Goal: Transaction & Acquisition: Purchase product/service

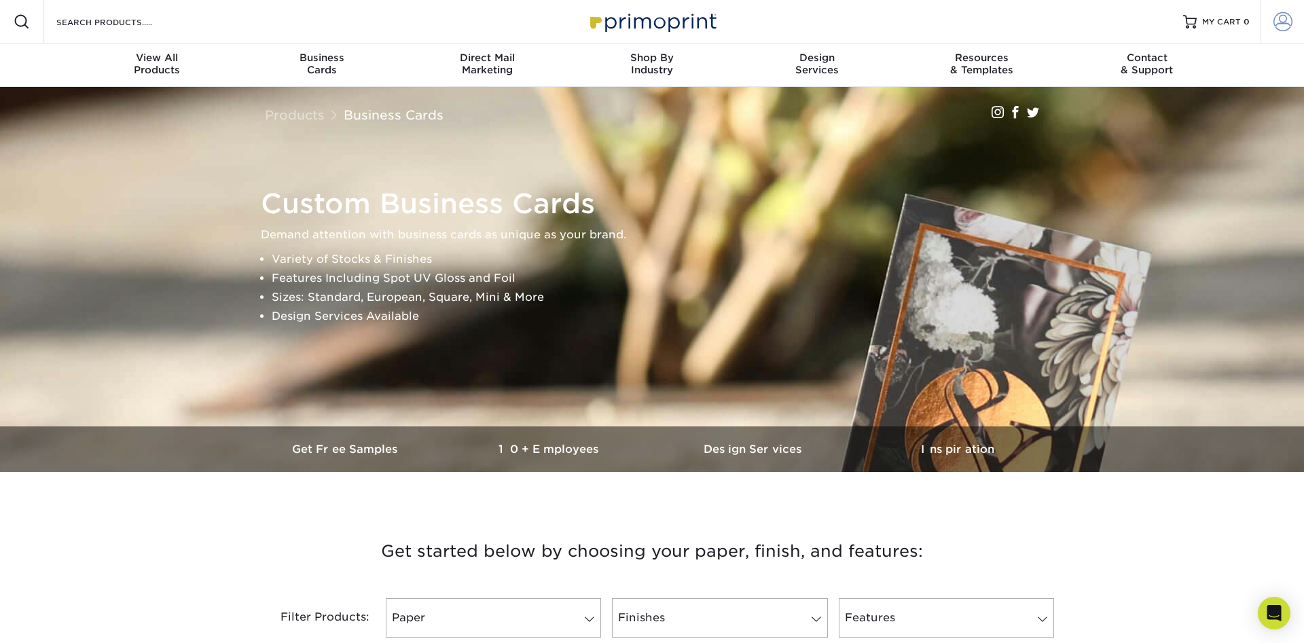
click at [1290, 17] on span at bounding box center [1282, 21] width 19 height 19
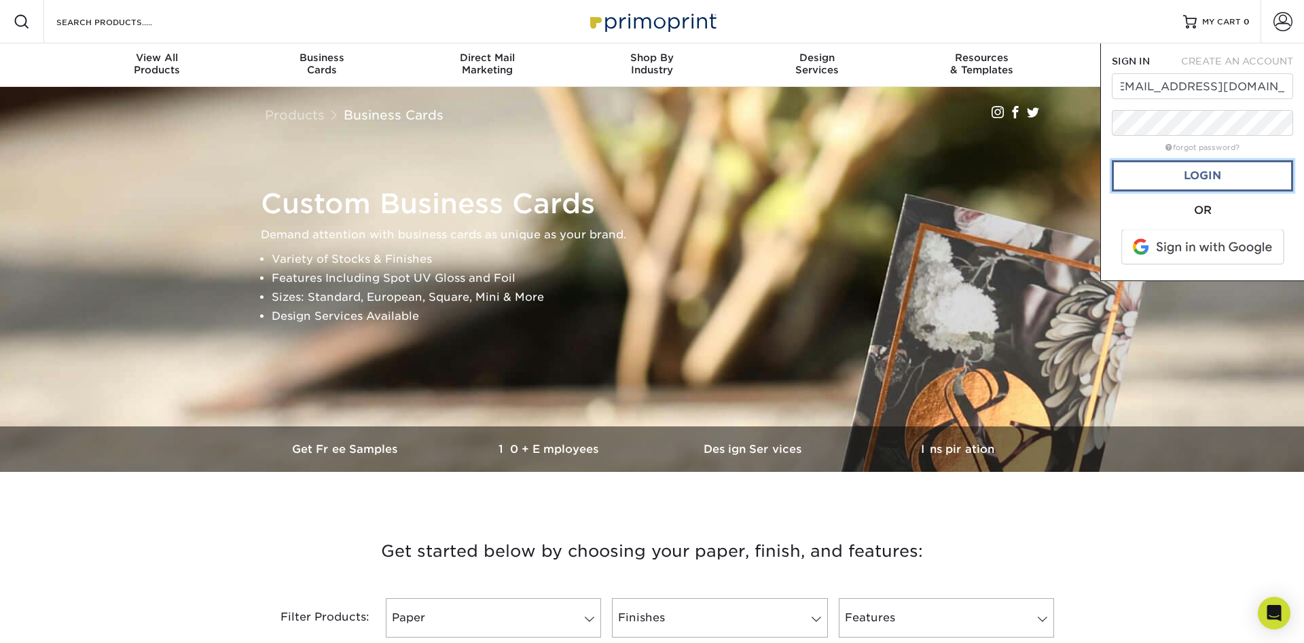
click at [1204, 176] on link "Login" at bounding box center [1202, 175] width 181 height 31
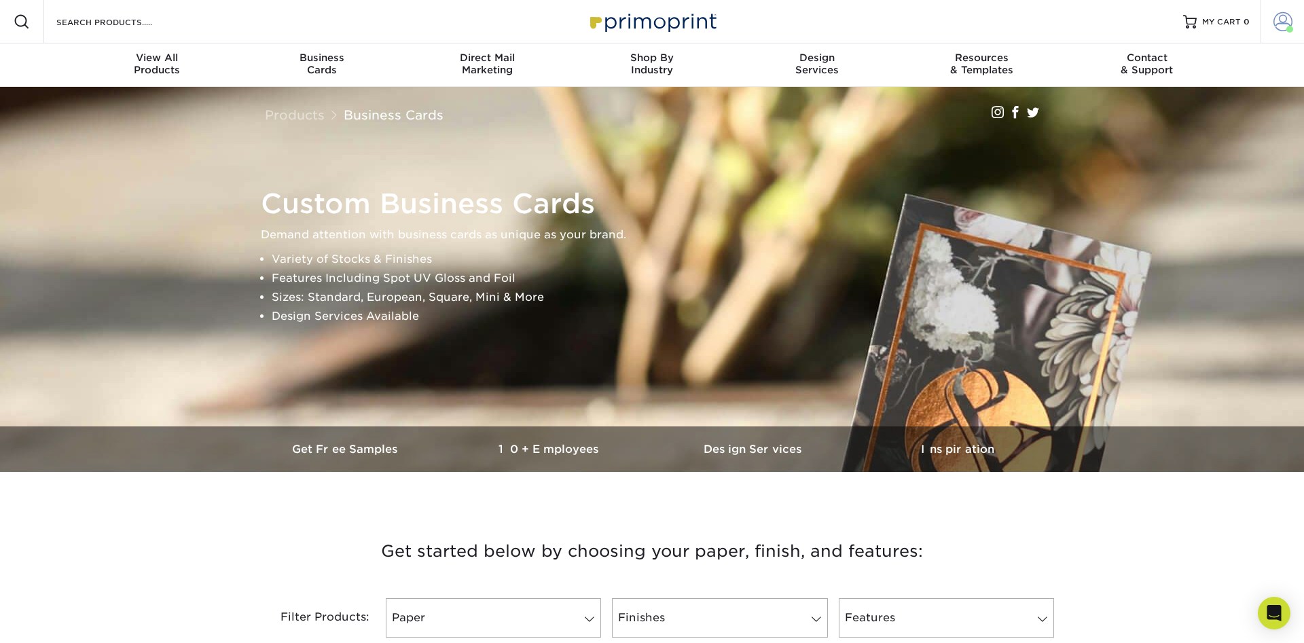
click at [1286, 21] on span at bounding box center [1282, 21] width 19 height 19
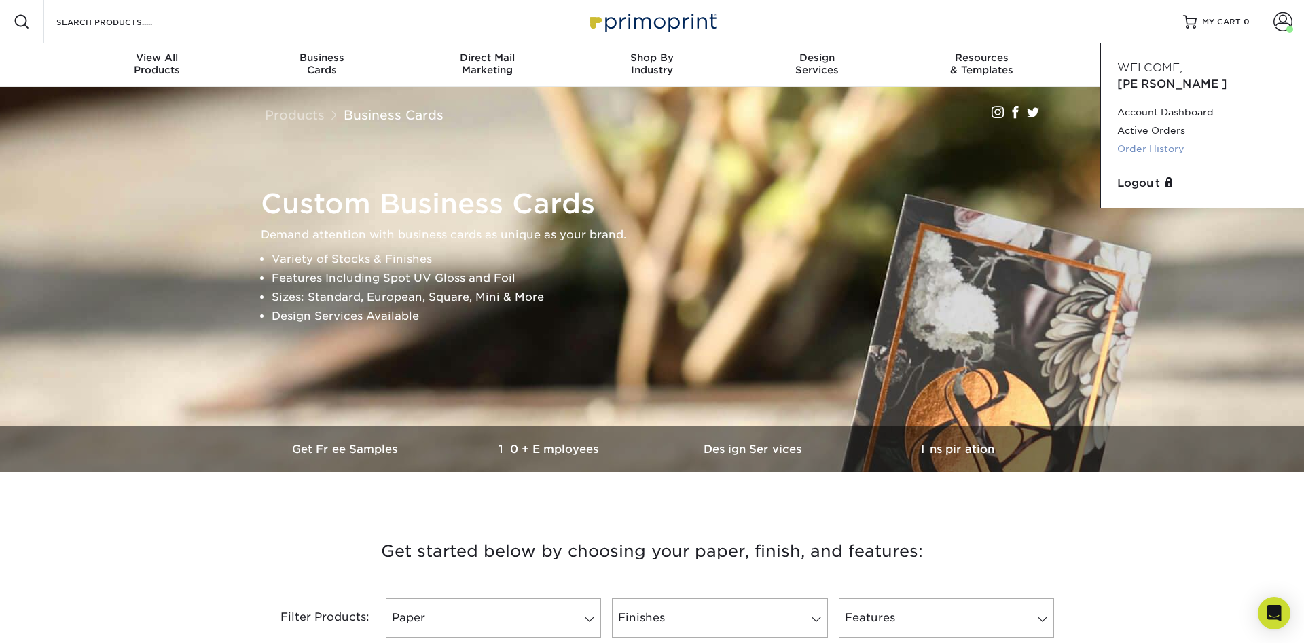
click at [1159, 140] on link "Order History" at bounding box center [1202, 149] width 170 height 18
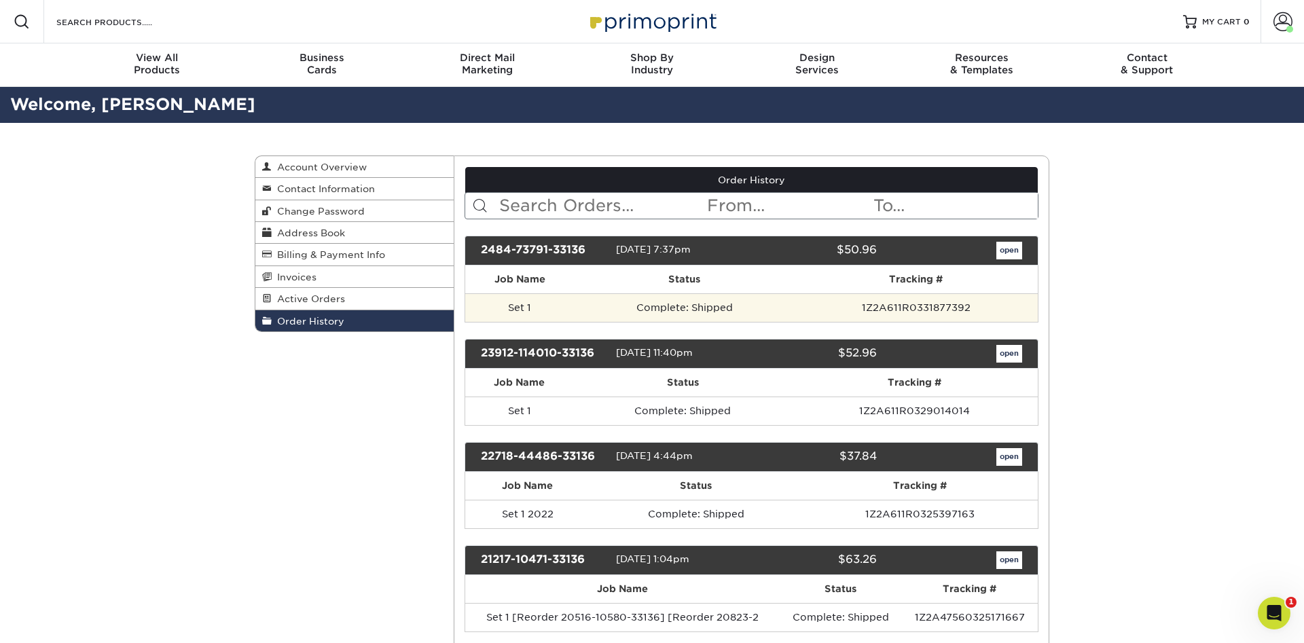
click at [941, 308] on td "1Z2A611R0331877392" at bounding box center [916, 307] width 244 height 29
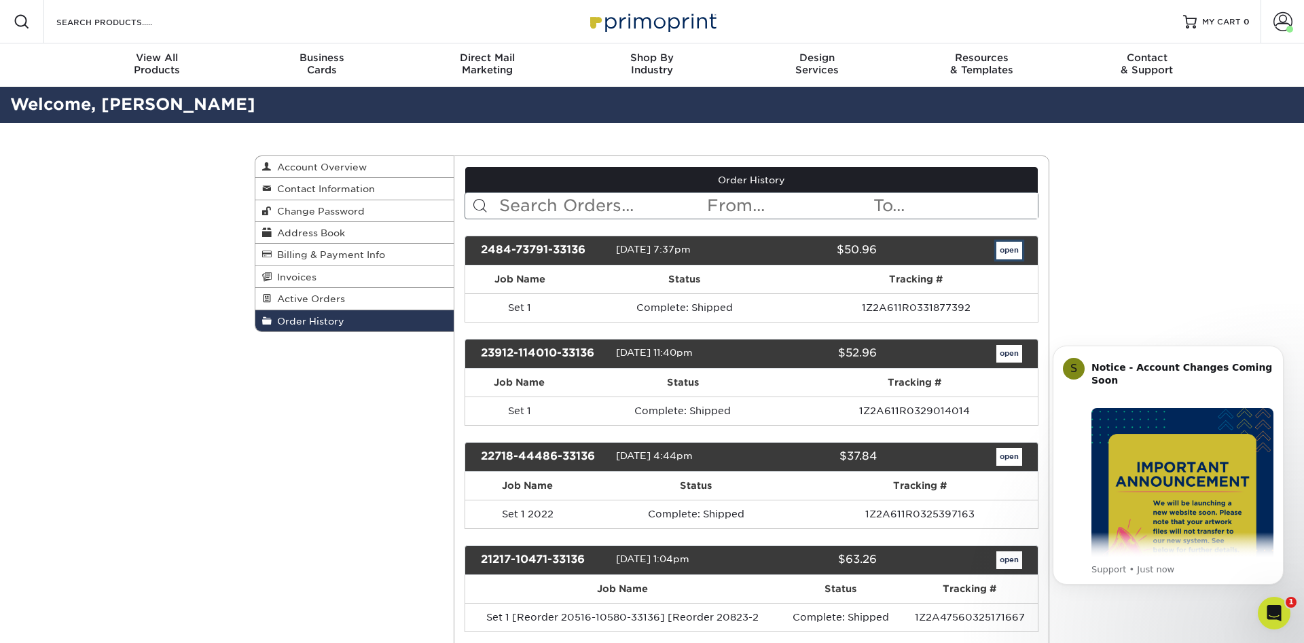
click at [1008, 248] on link "open" at bounding box center [1009, 251] width 26 height 18
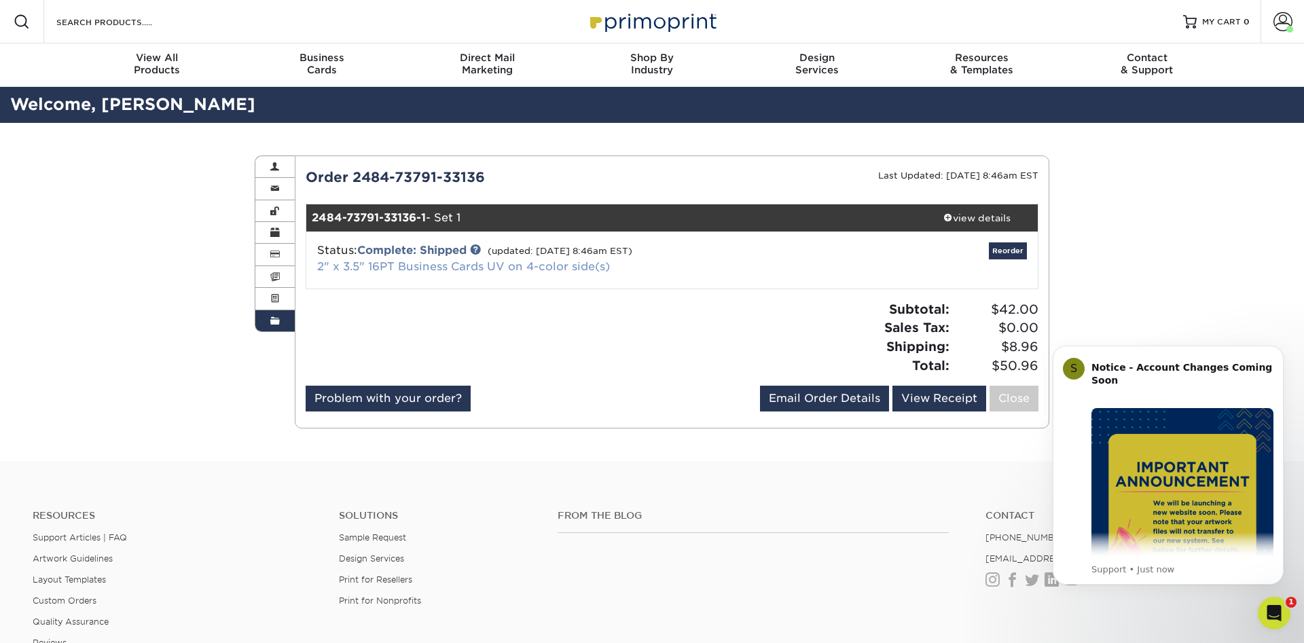
click at [556, 269] on link "2" x 3.5" 16PT Business Cards UV on 4-color side(s)" at bounding box center [463, 266] width 293 height 13
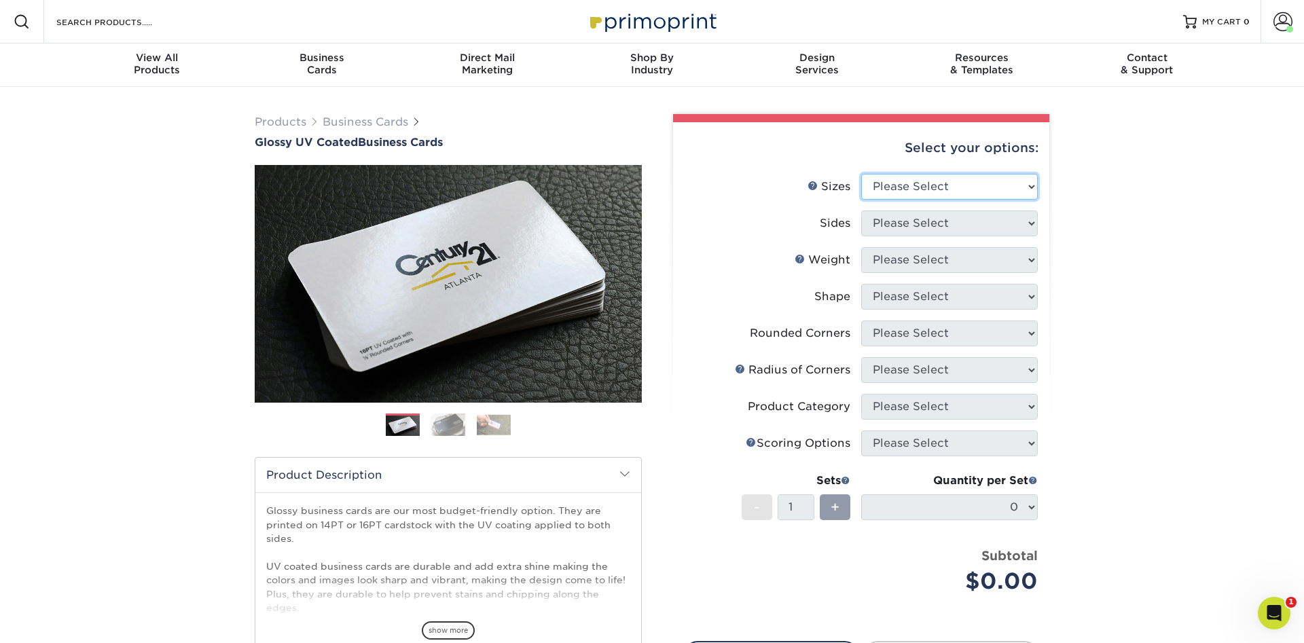
click at [861, 174] on select "Please Select 1.5" x 3.5" - Mini 1.75" x 3.5" - Mini 2" x 2" - Square 2" x 3" -…" at bounding box center [949, 187] width 177 height 26
select select "2.00x3.50"
click option "2" x 3.5" - Standard" at bounding box center [0, 0] width 0 height 0
click at [861, 211] on select "Please Select Print Both Sides Print Front Only" at bounding box center [949, 224] width 177 height 26
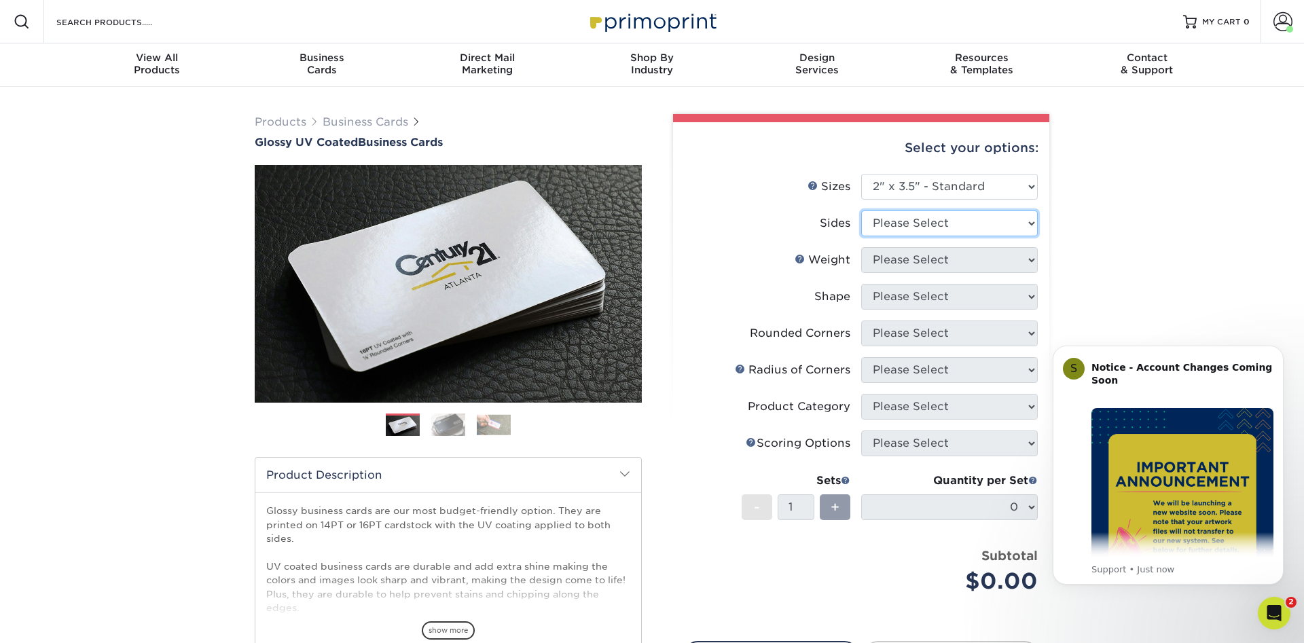
select select "13abbda7-1d64-4f25-8bb2-c179b224825d"
click at [861, 247] on select "Please Select 16PT 14PT" at bounding box center [949, 260] width 177 height 26
select select "16PT"
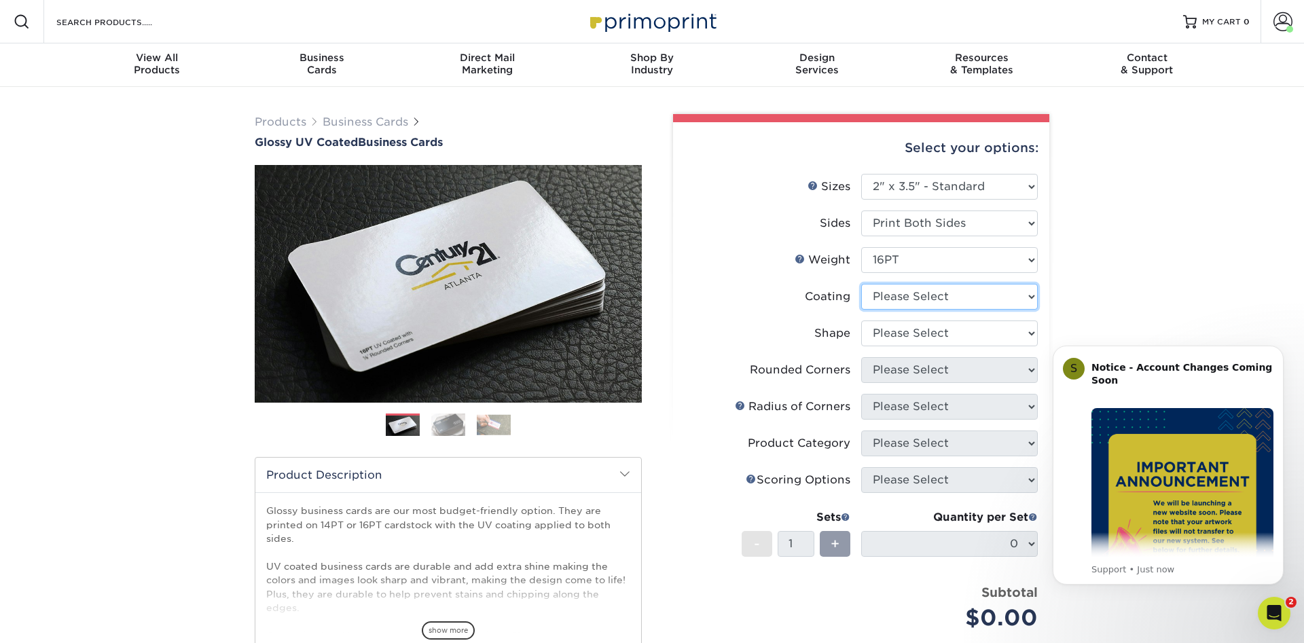
click at [861, 284] on select at bounding box center [949, 297] width 177 height 26
select select "1e8116af-acfc-44b1-83dc-8181aa338834"
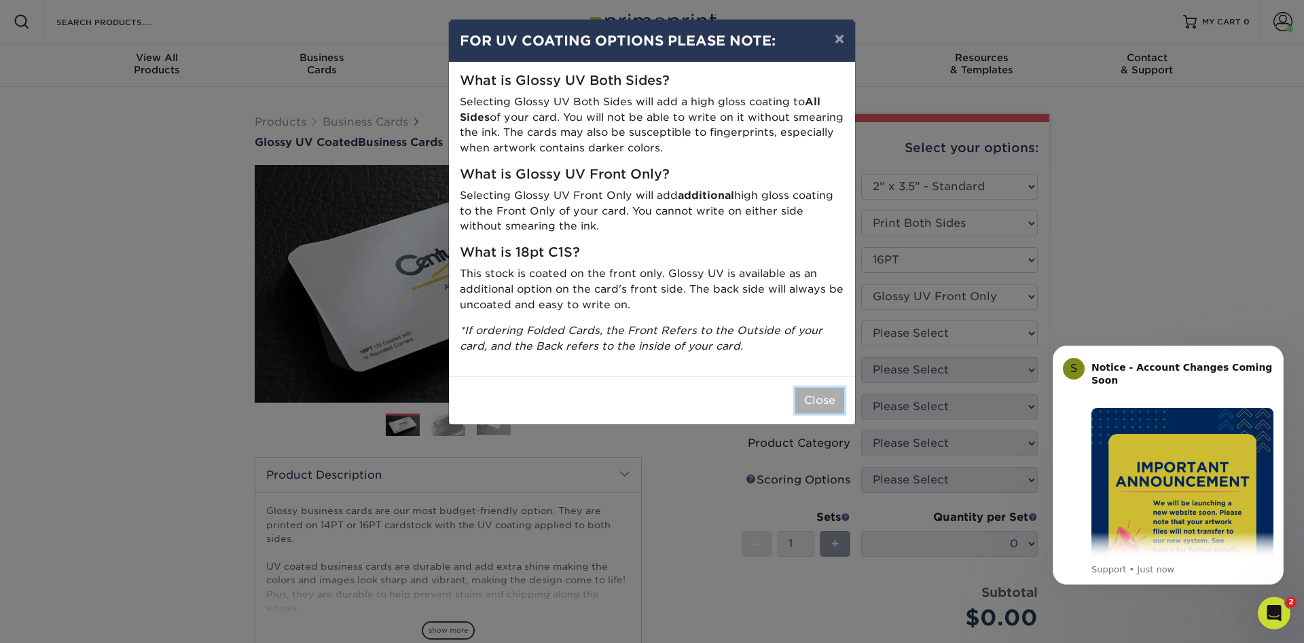
click at [821, 395] on button "Close" at bounding box center [819, 401] width 49 height 26
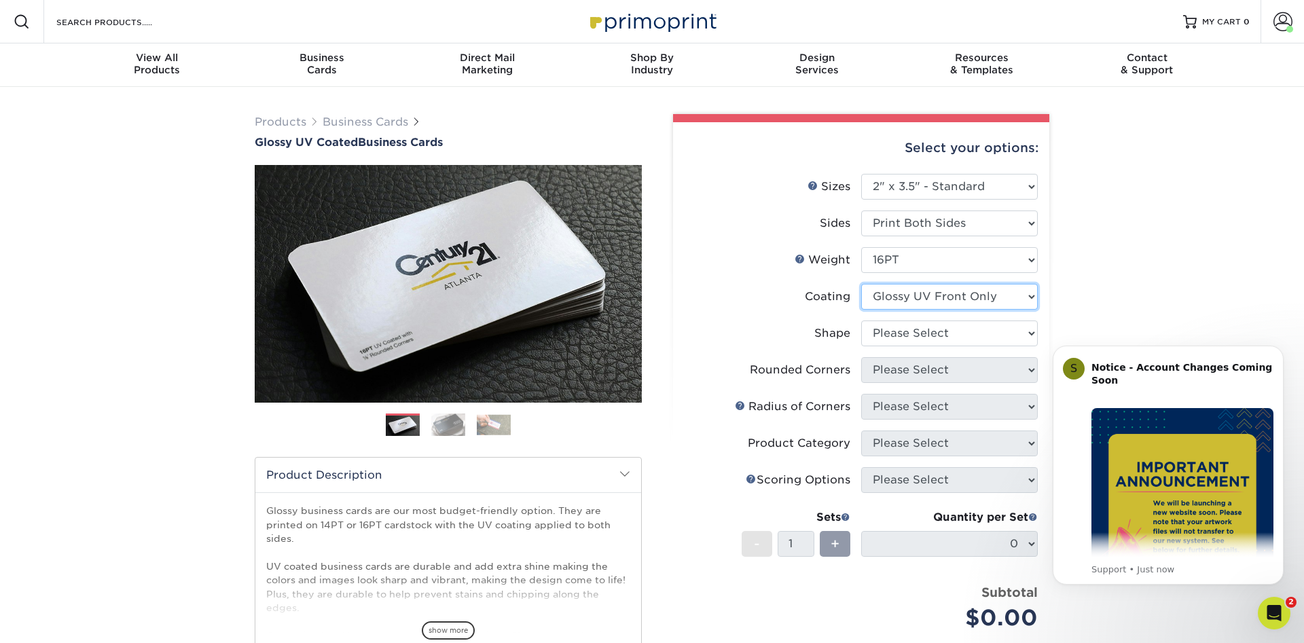
click at [861, 284] on select at bounding box center [949, 297] width 177 height 26
click at [1087, 271] on div "Products Business Cards Glossy UV Coated Business Cards Previous Next" at bounding box center [652, 461] width 1304 height 749
click at [861, 321] on select "Please Select Standard" at bounding box center [949, 334] width 177 height 26
select select "standard"
click at [861, 357] on select "Please Select Yes - Round 2 Corners Yes - Round 4 Corners No" at bounding box center [949, 370] width 177 height 26
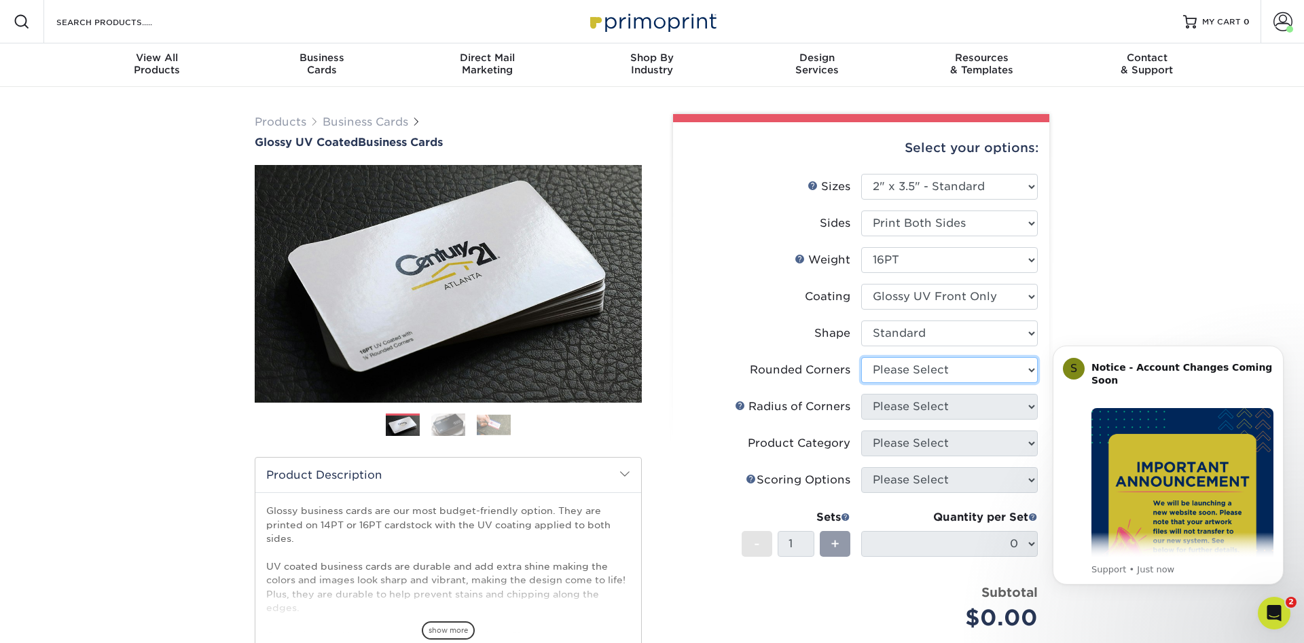
select select "0"
click option "No" at bounding box center [0, 0] width 0 height 0
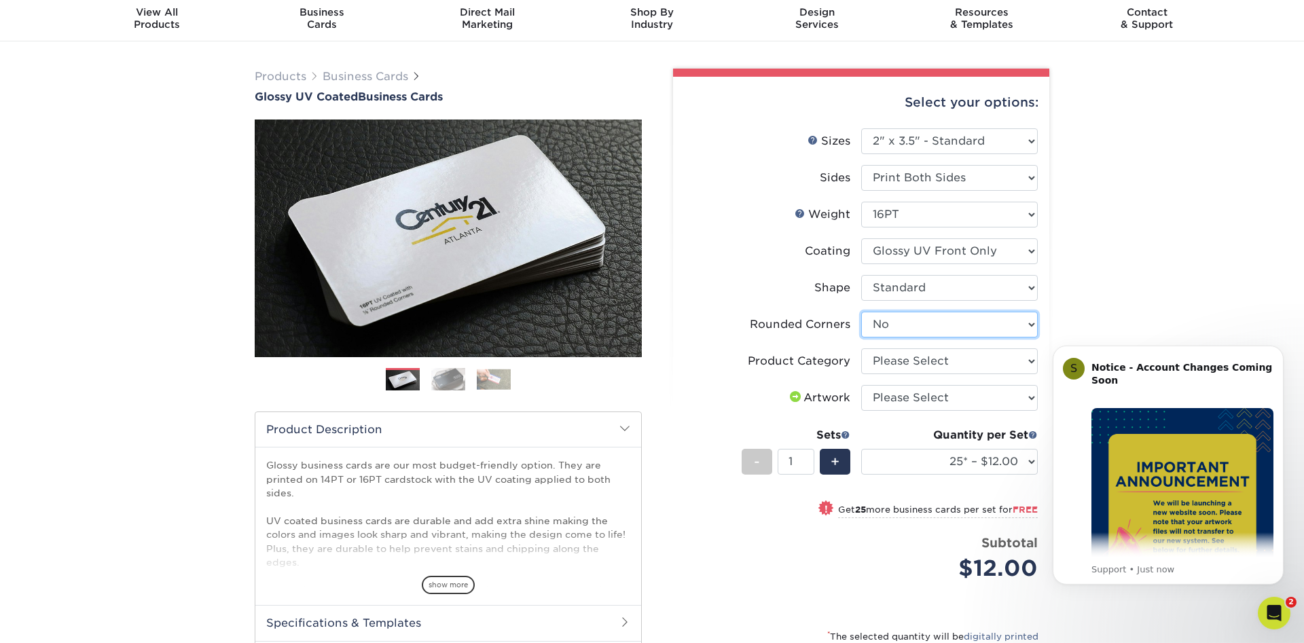
scroll to position [73, 0]
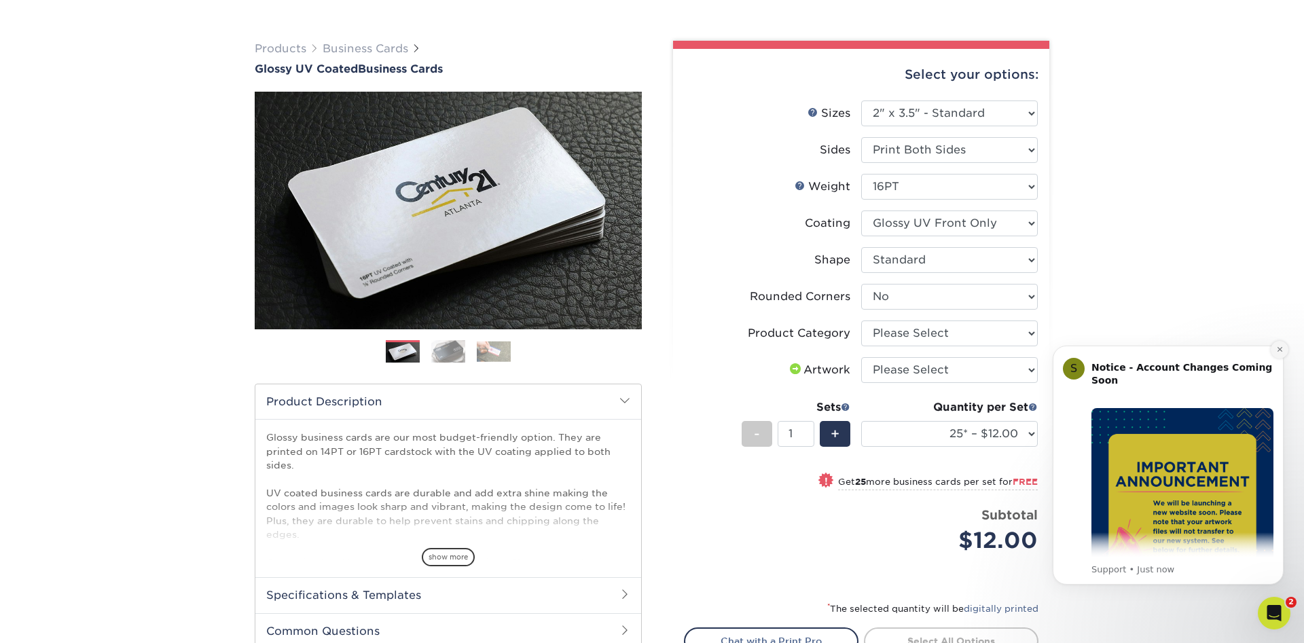
click at [1279, 351] on icon "Dismiss notification" at bounding box center [1279, 349] width 5 height 5
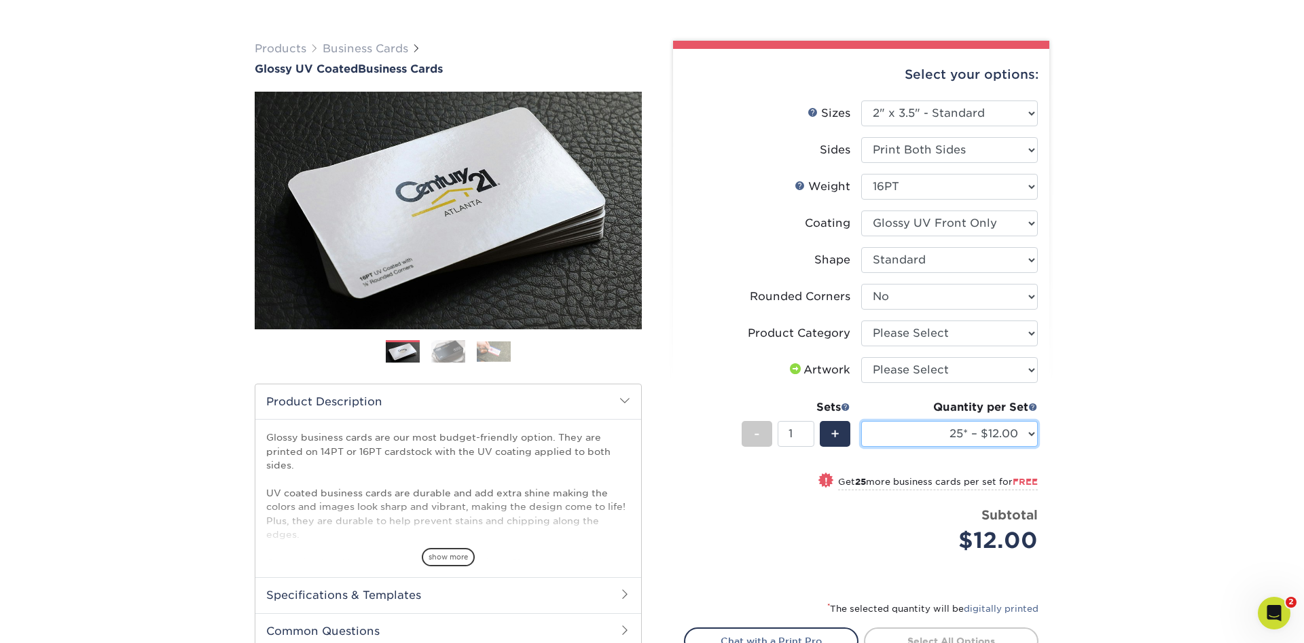
click at [861, 421] on select "25* – $12.00 50* – $12.00 100* – $12.00 250* – $21.00 500 – $42.00 1000 – $53.0…" at bounding box center [949, 434] width 177 height 26
select select "500 – $42.00"
click option "500 – $42.00" at bounding box center [0, 0] width 0 height 0
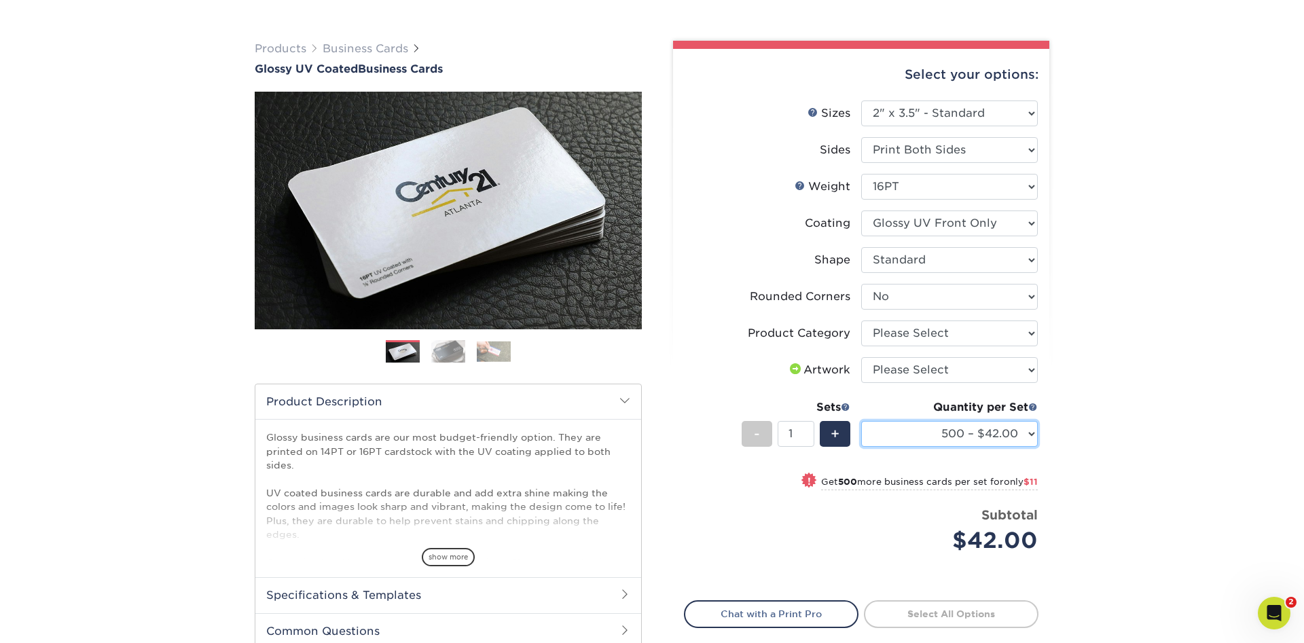
click at [861, 421] on select "25* – $12.00 50* – $12.00 100* – $12.00 250* – $21.00 500 – $42.00 1000 – $53.0…" at bounding box center [949, 434] width 177 height 26
click at [1200, 244] on div "Products Business Cards Glossy UV Coated Business Cards Previous Next" at bounding box center [652, 386] width 1304 height 745
click at [861, 174] on select "Please Select 16PT 14PT" at bounding box center [949, 187] width 177 height 26
select select "14PT"
select select "-1"
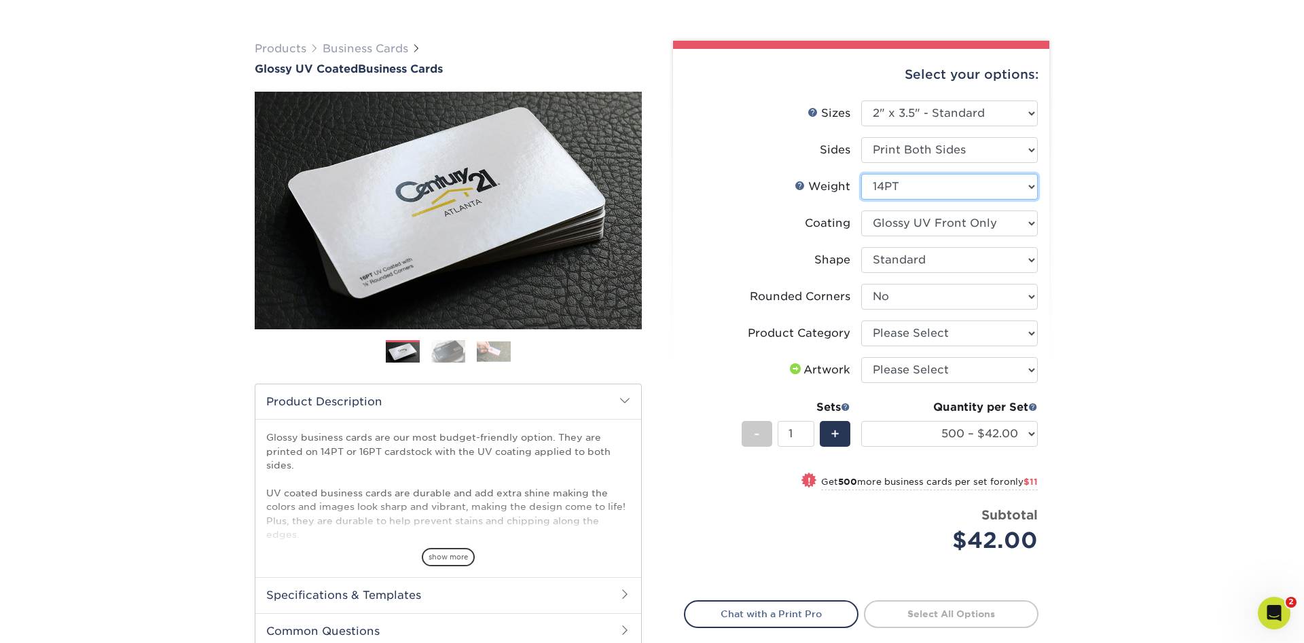
select select
select select "-1"
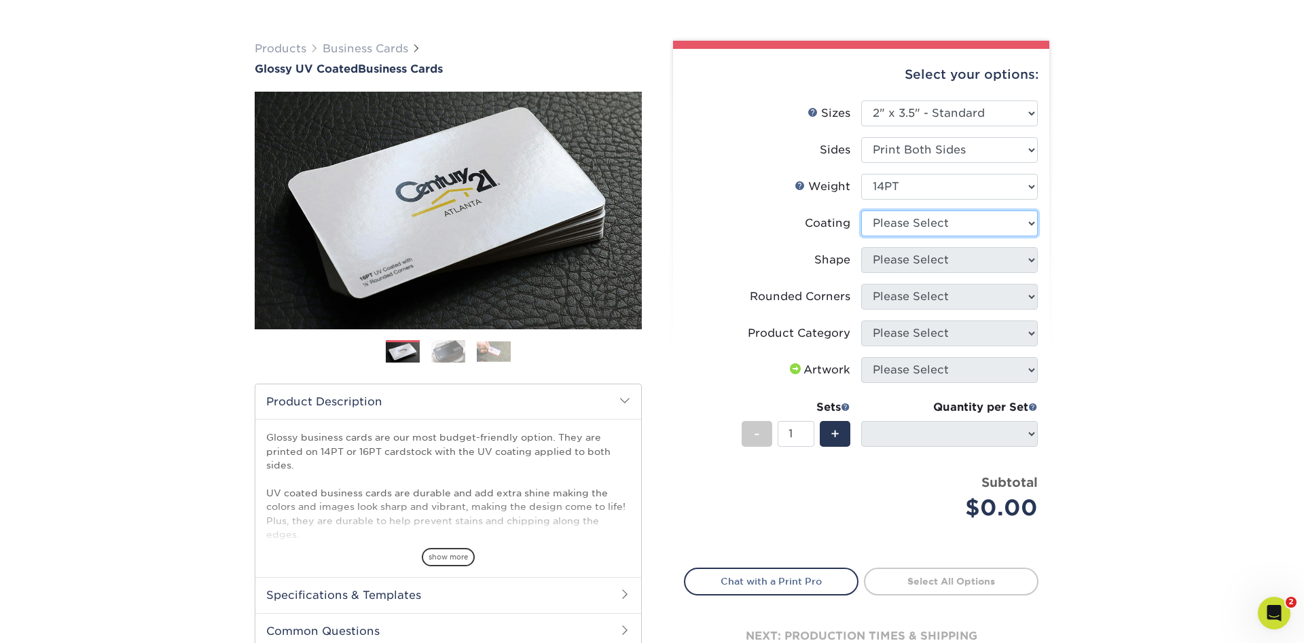
click at [861, 211] on select at bounding box center [949, 224] width 177 height 26
select select "1e8116af-acfc-44b1-83dc-8181aa338834"
select select
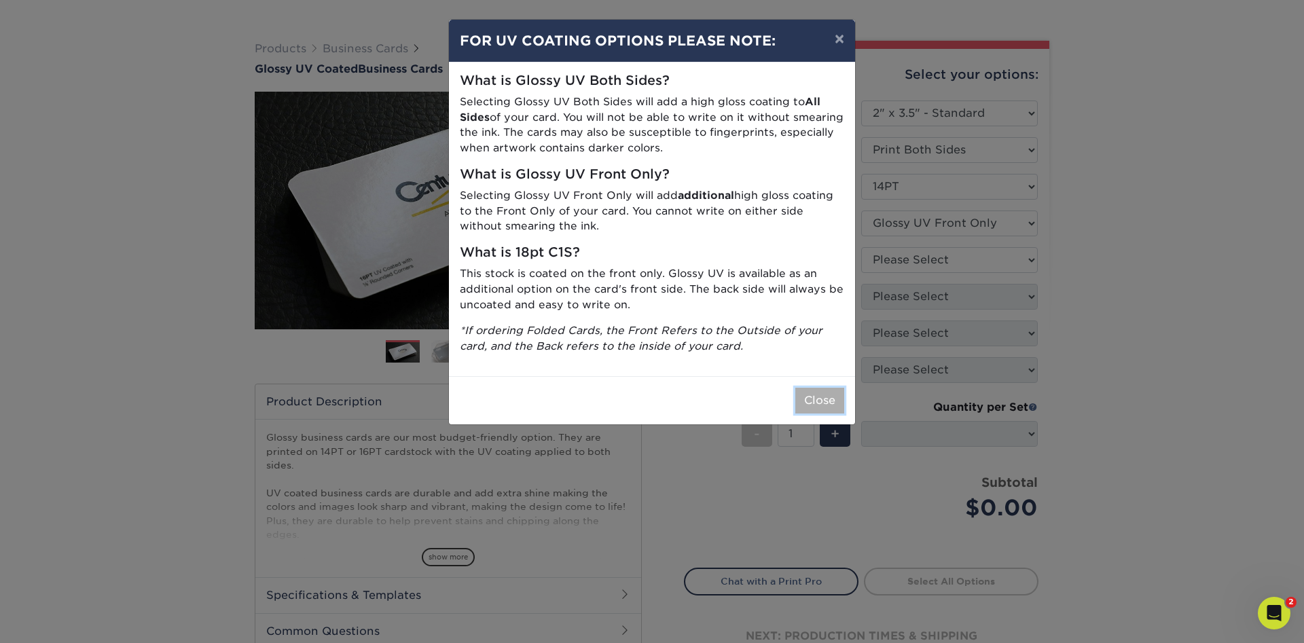
click at [818, 397] on button "Close" at bounding box center [819, 401] width 49 height 26
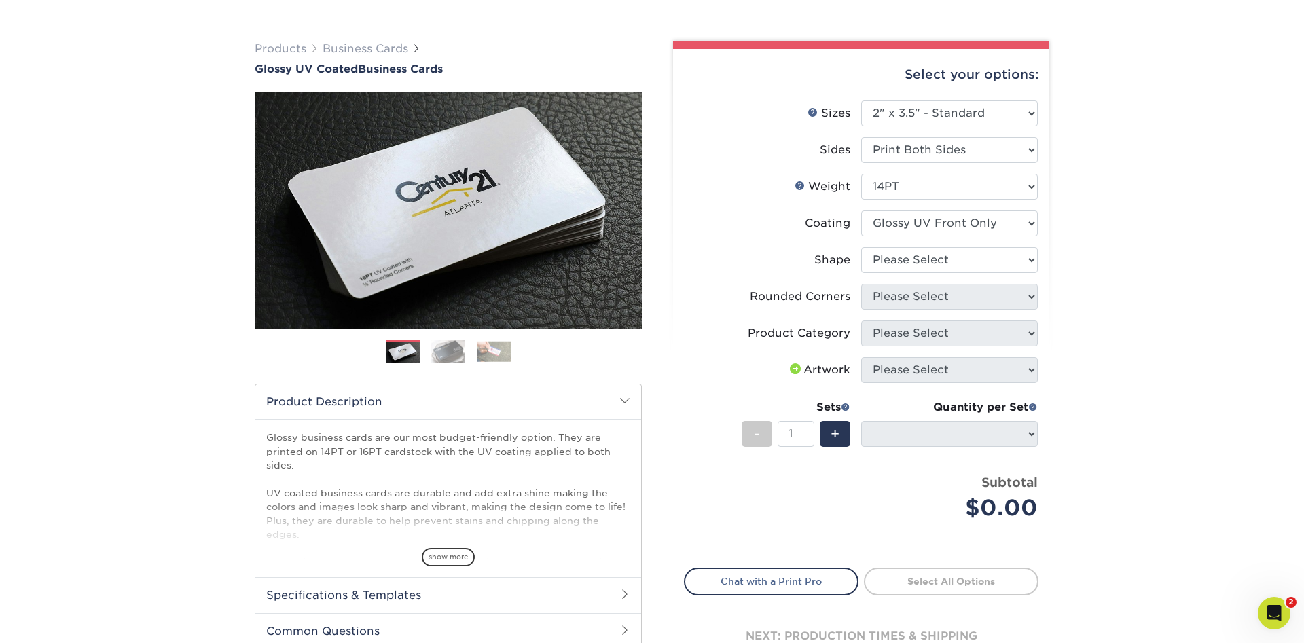
click at [992, 274] on li "Shape Please Select Standard" at bounding box center [861, 265] width 353 height 37
click at [861, 247] on select "Please Select Standard" at bounding box center [949, 260] width 177 height 26
select select "standard"
select select
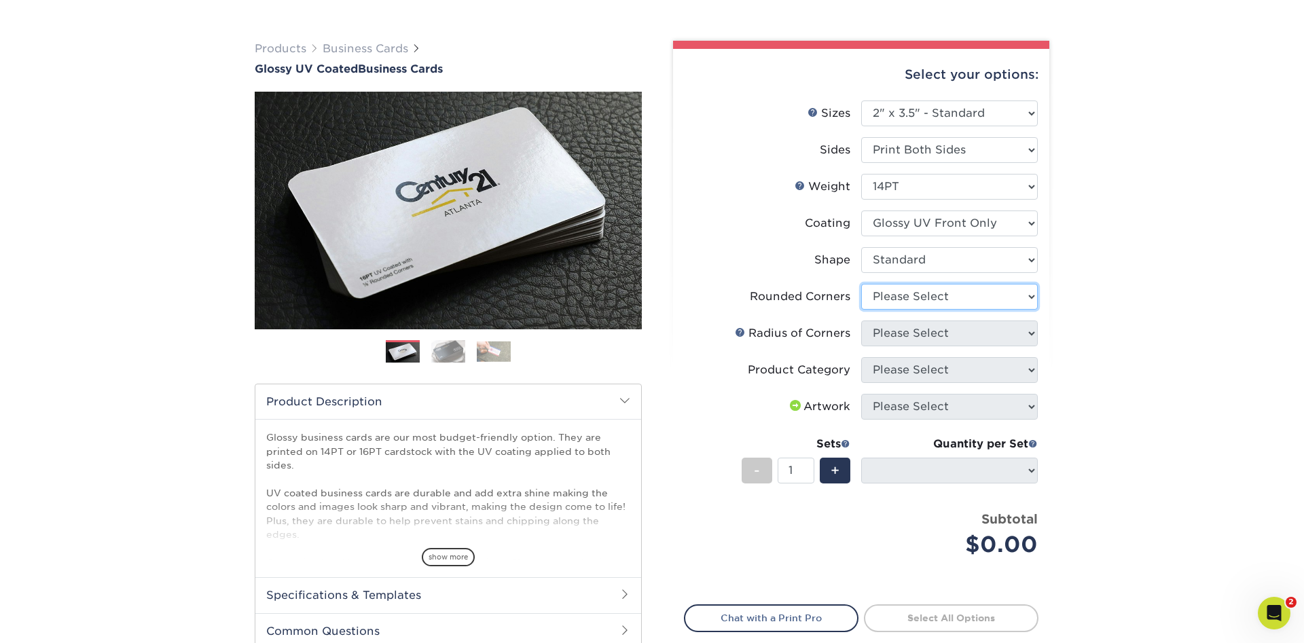
click at [861, 284] on select "Please Select Yes - Round 2 Corners Yes - Round 4 Corners No" at bounding box center [949, 297] width 177 height 26
select select "0"
click option "No" at bounding box center [0, 0] width 0 height 0
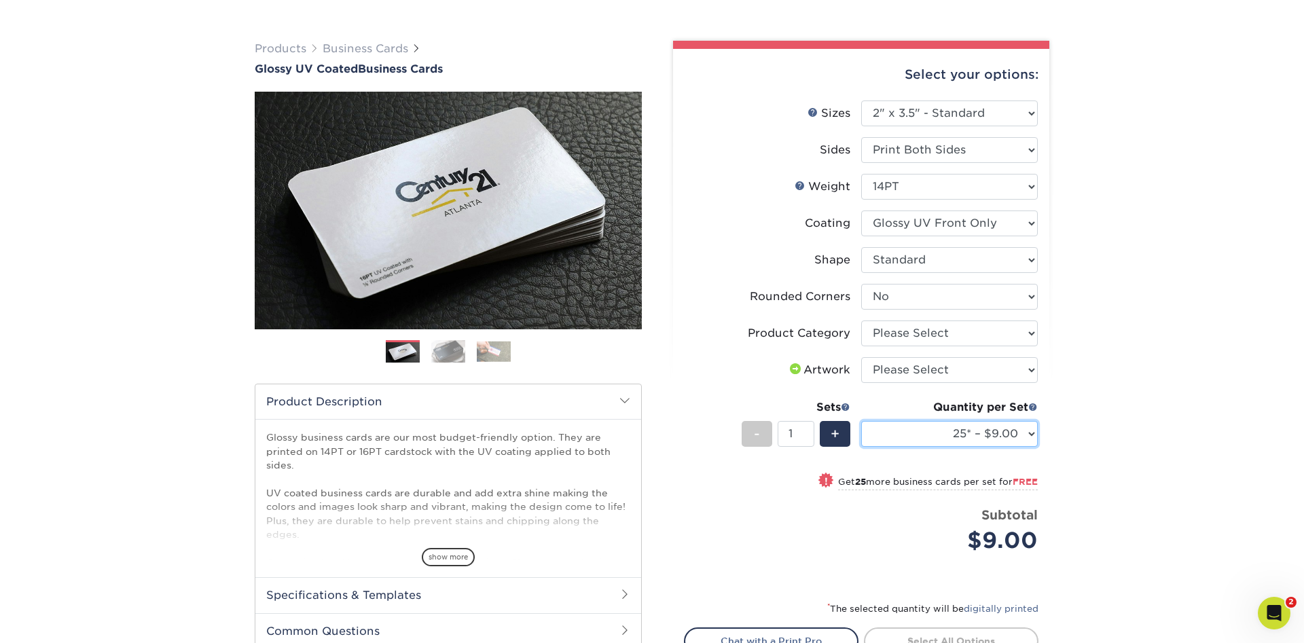
click at [861, 421] on select "25* – $9.00 50* – $9.00 100* – $9.00 250* – $17.00 500 – $33.00 1000 – $42.00 (…" at bounding box center [949, 434] width 177 height 26
select select "500 – $33.00"
click option "500 – $33.00" at bounding box center [0, 0] width 0 height 0
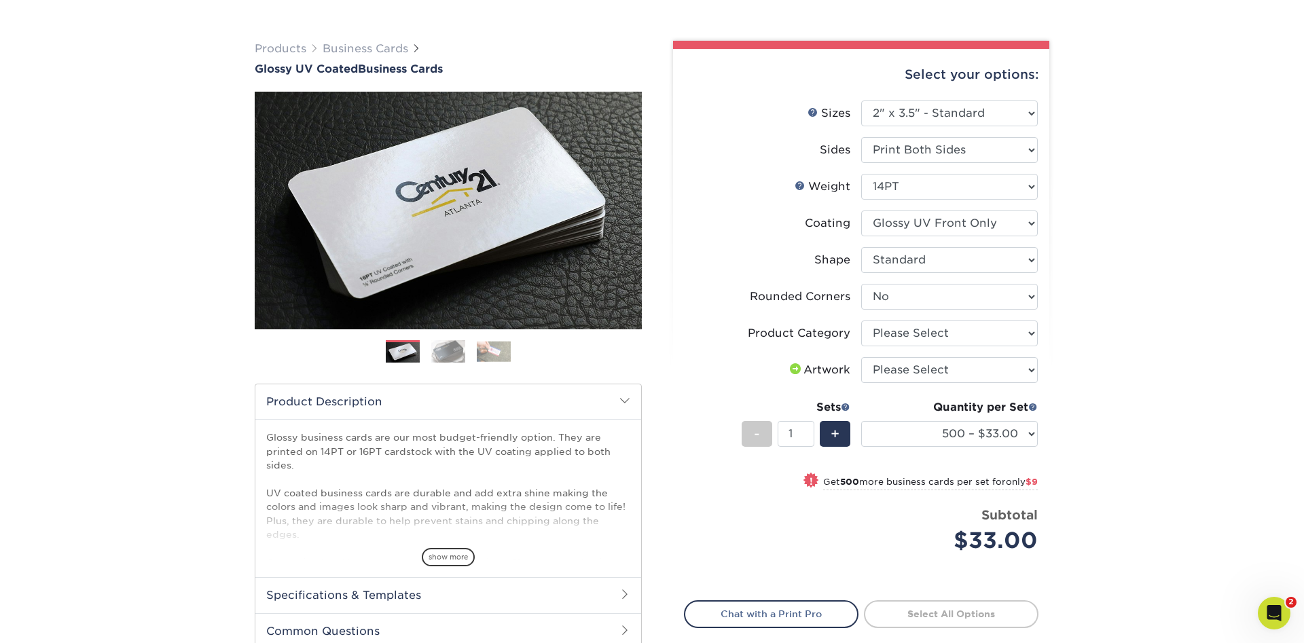
click at [1198, 266] on div "Products Business Cards Glossy UV Coated Business Cards Previous Next" at bounding box center [652, 386] width 1304 height 745
